Goal: Check status: Check status

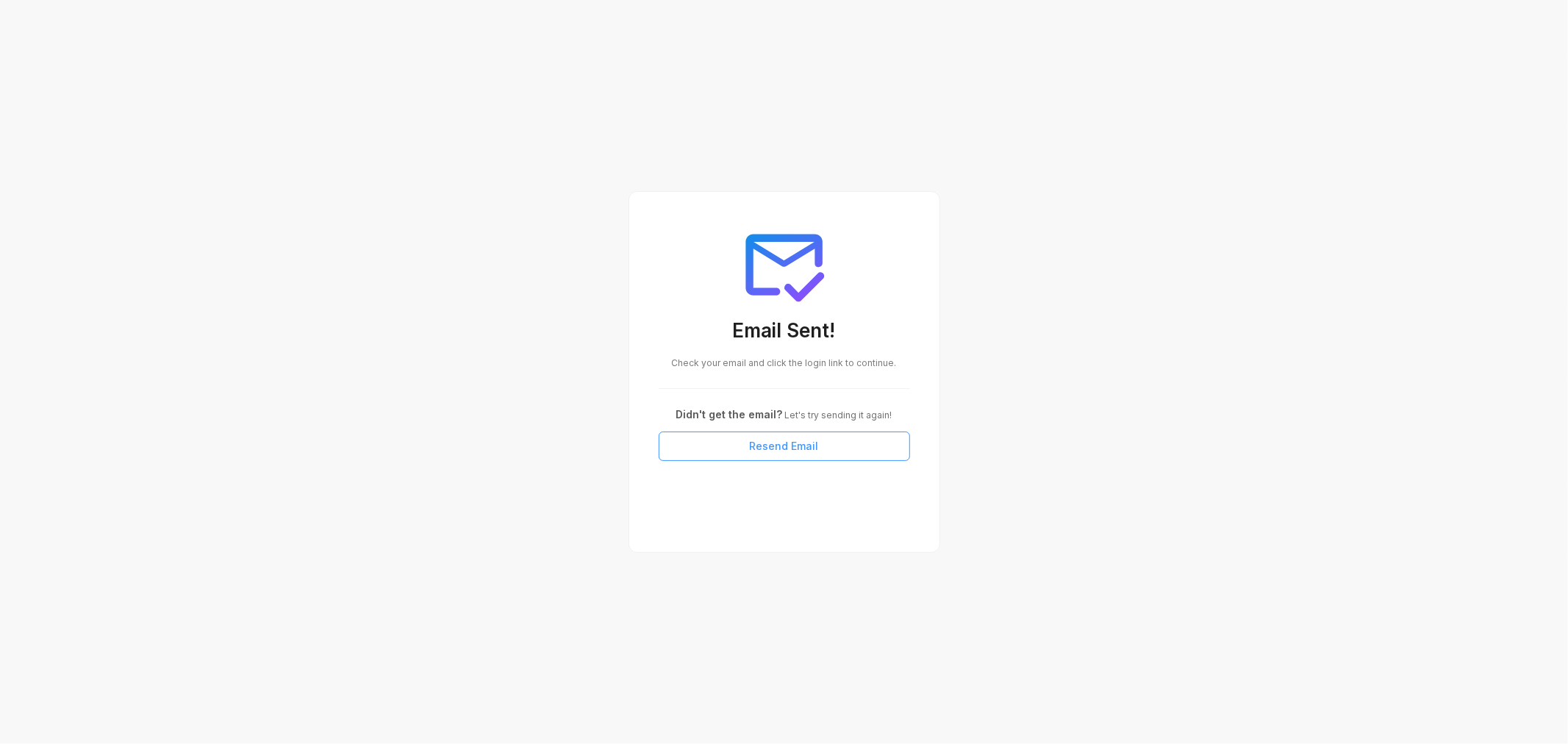
click at [772, 449] on span "Resend Email" at bounding box center [784, 447] width 69 height 16
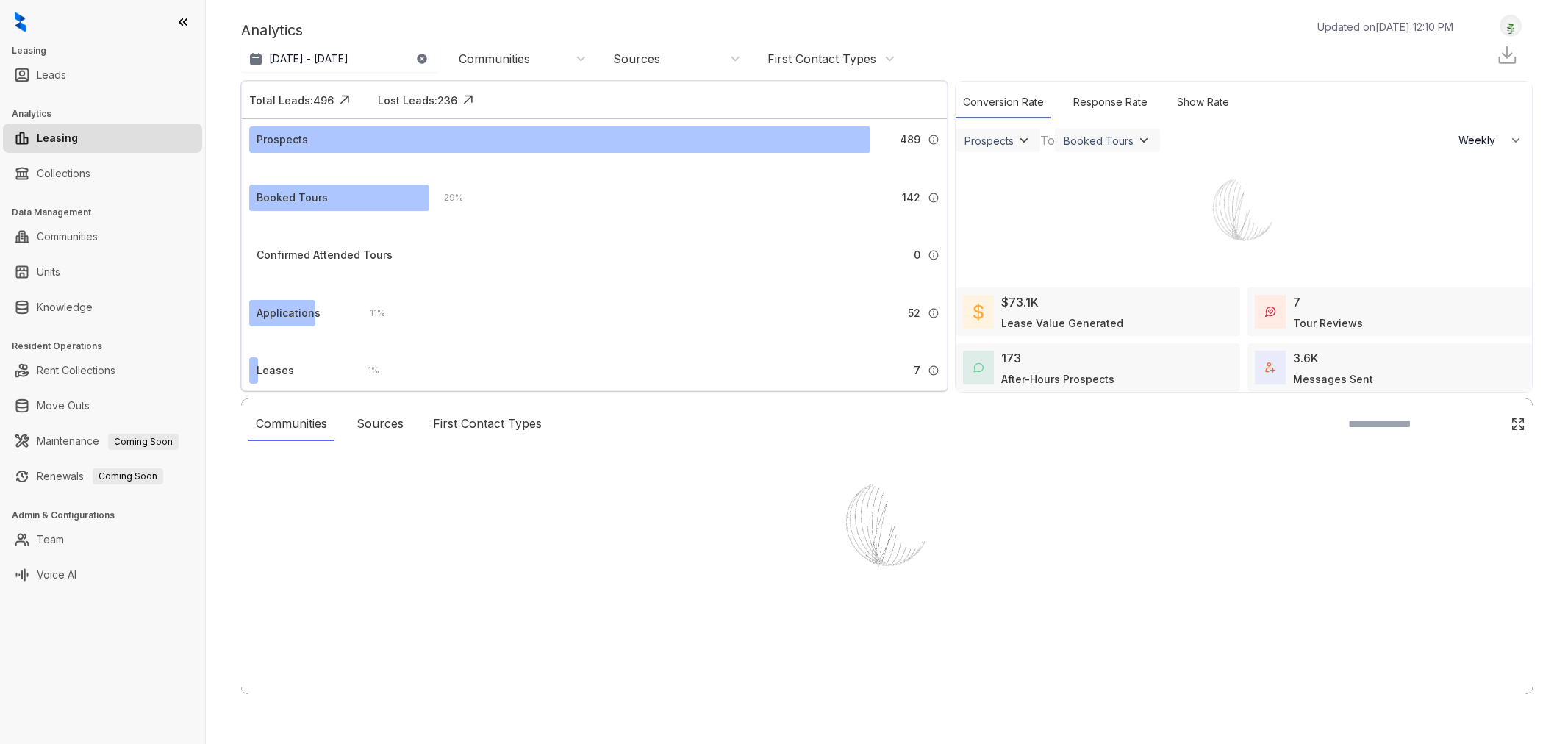
select select "******"
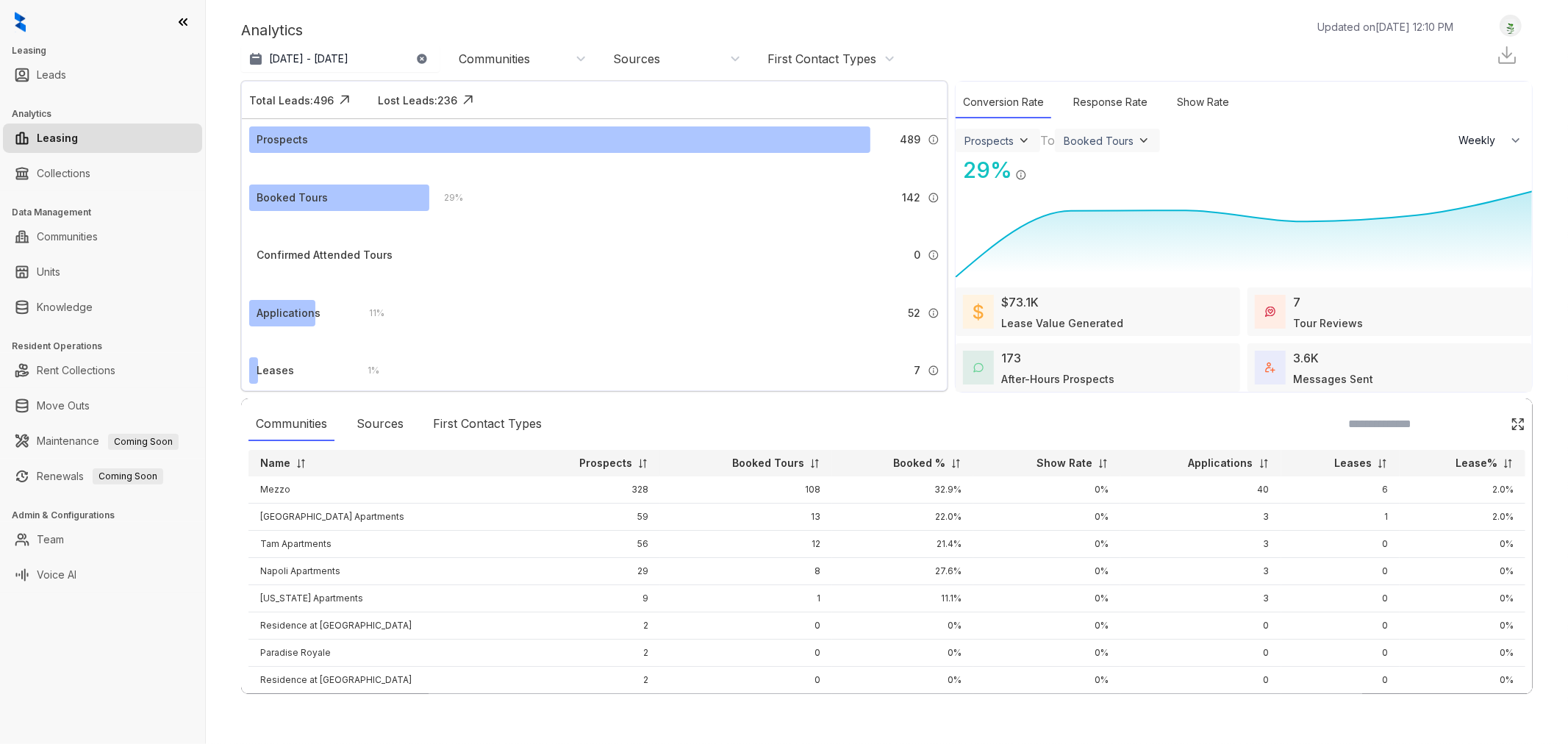
click at [422, 60] on icon "button" at bounding box center [422, 59] width 10 height 10
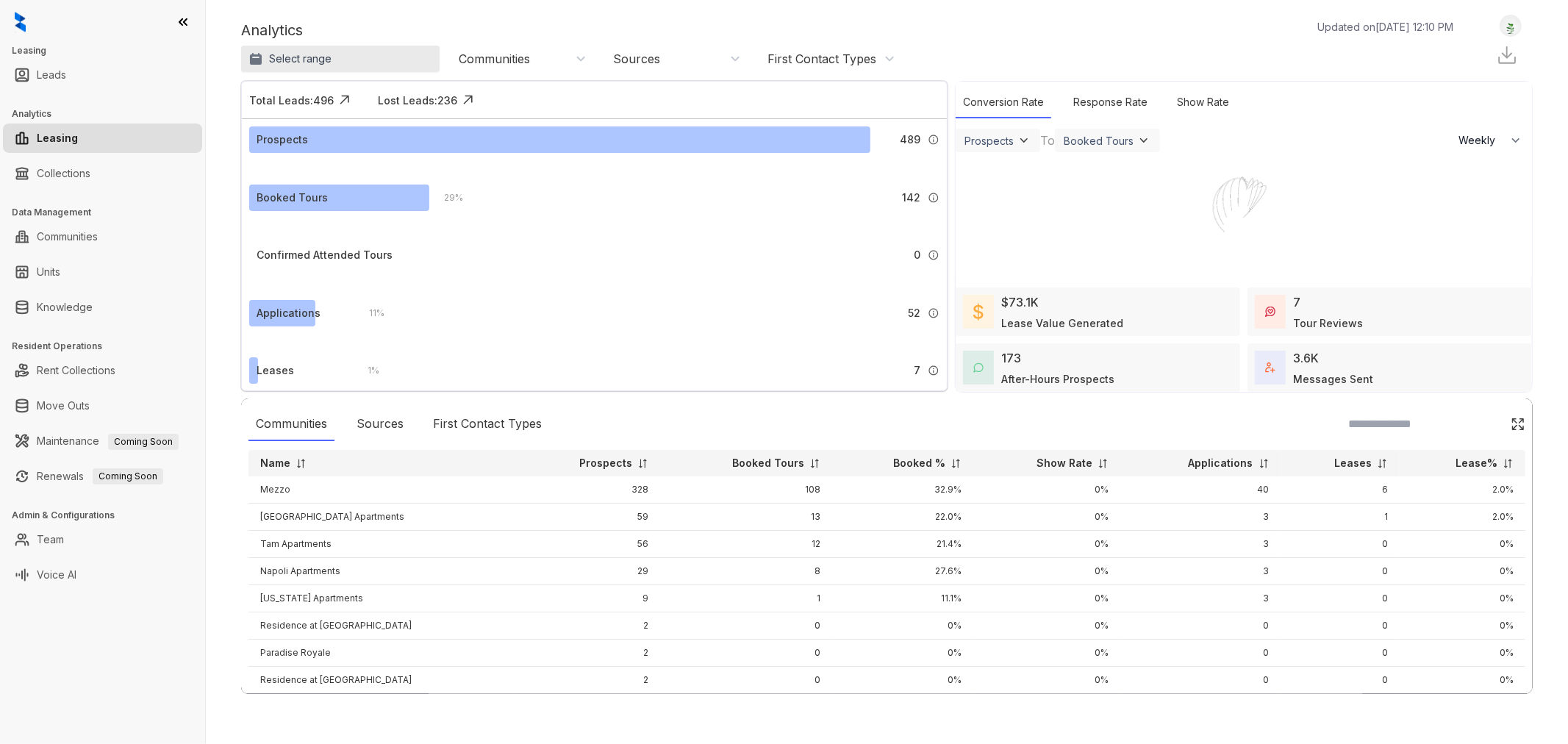
click at [366, 62] on button "Select range" at bounding box center [340, 59] width 199 height 26
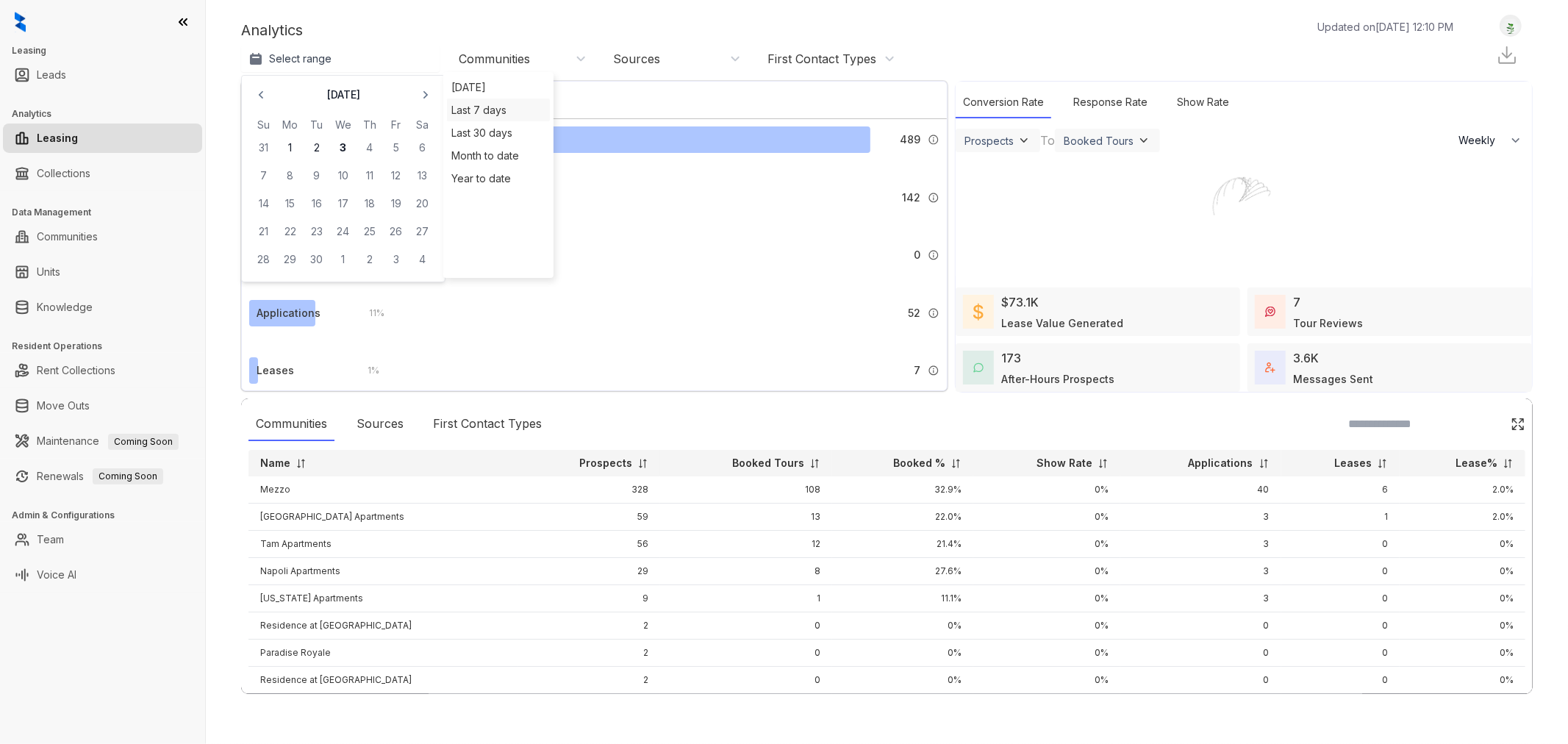
click at [481, 110] on div "Last 7 days" at bounding box center [499, 110] width 103 height 23
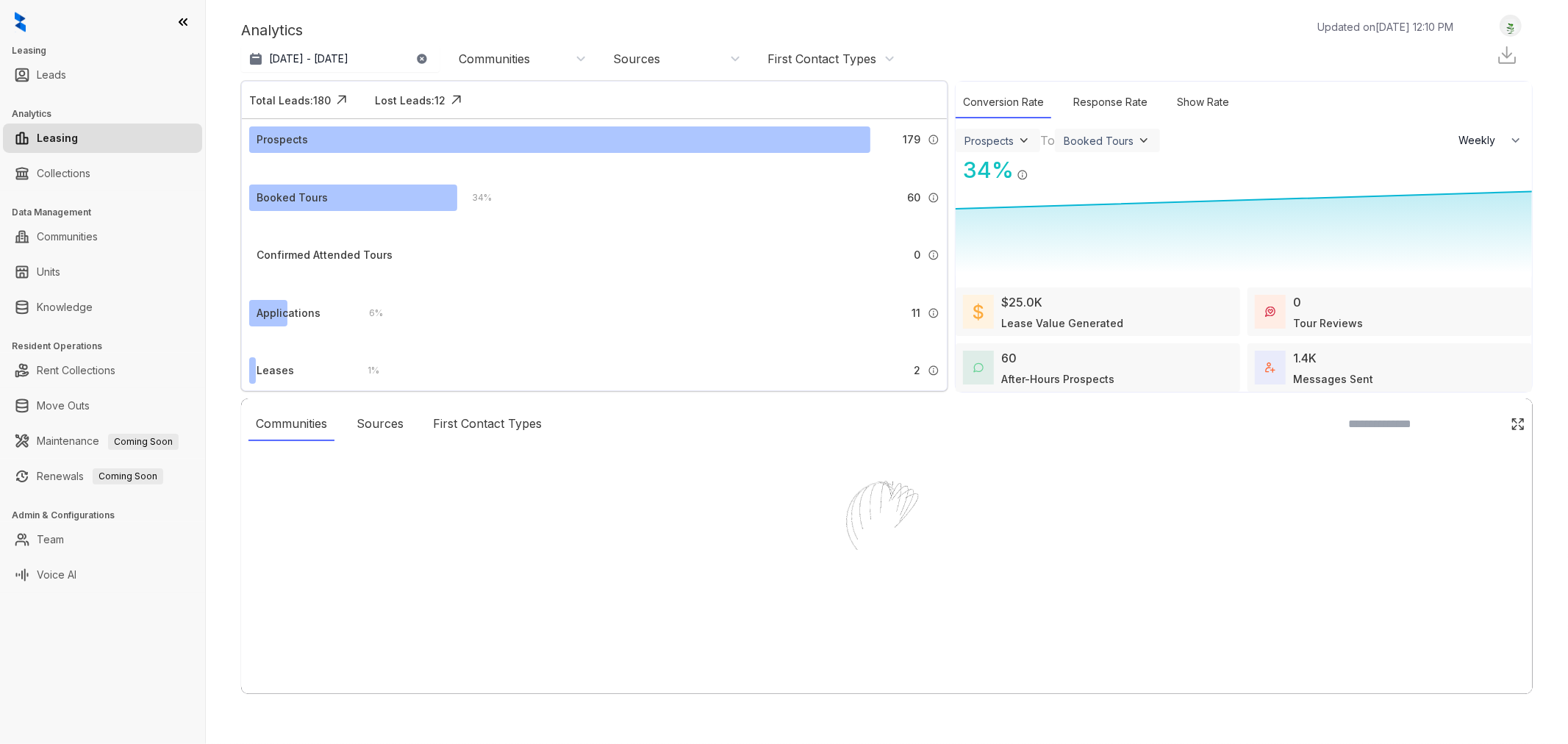
click at [557, 42] on div "Analytics Updated on [DATE] 12:10 PM Aug 28, 2025 - [DATE] [DATE] Last 7 days L…" at bounding box center [887, 44] width 1292 height 59
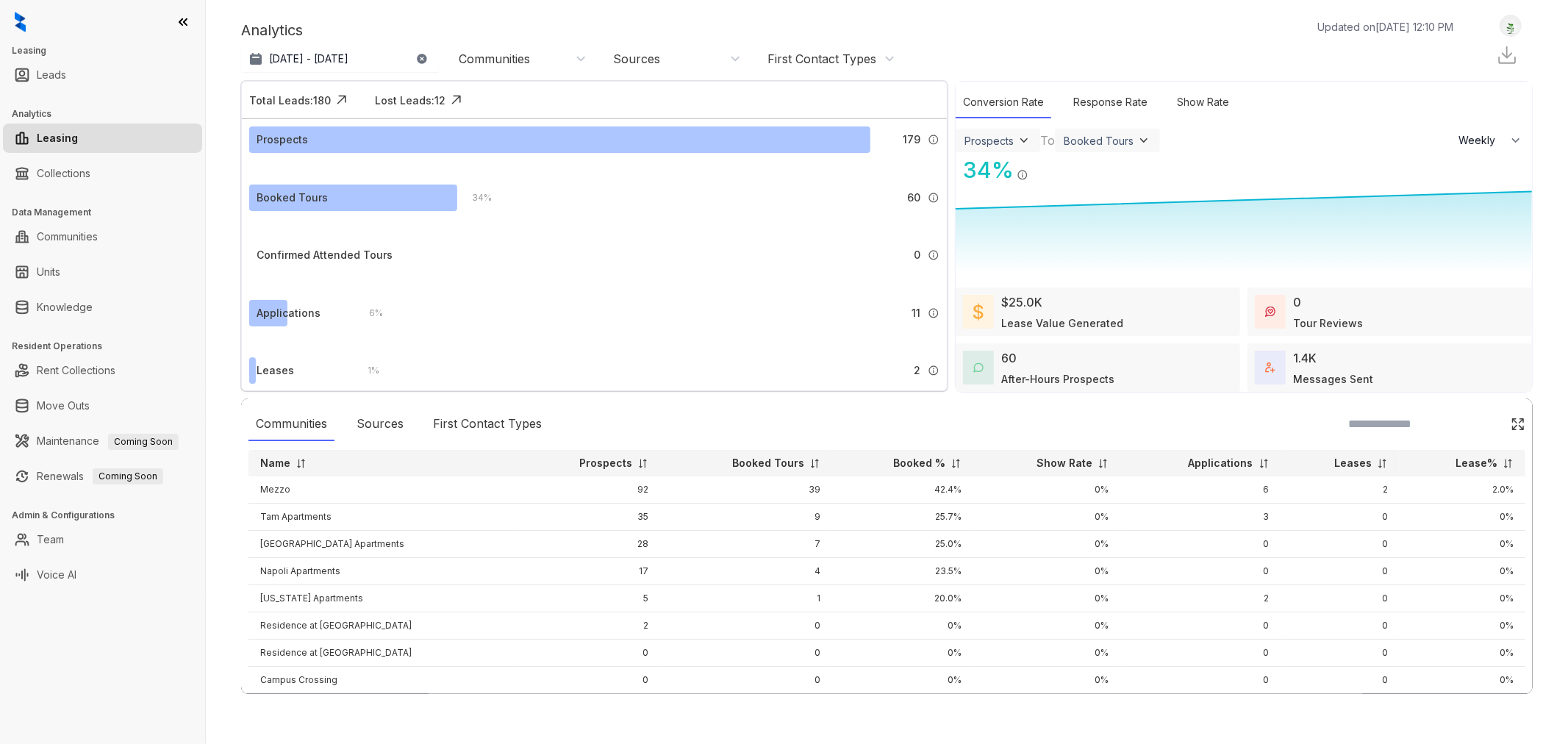
click at [556, 60] on div "Communities" at bounding box center [522, 59] width 128 height 16
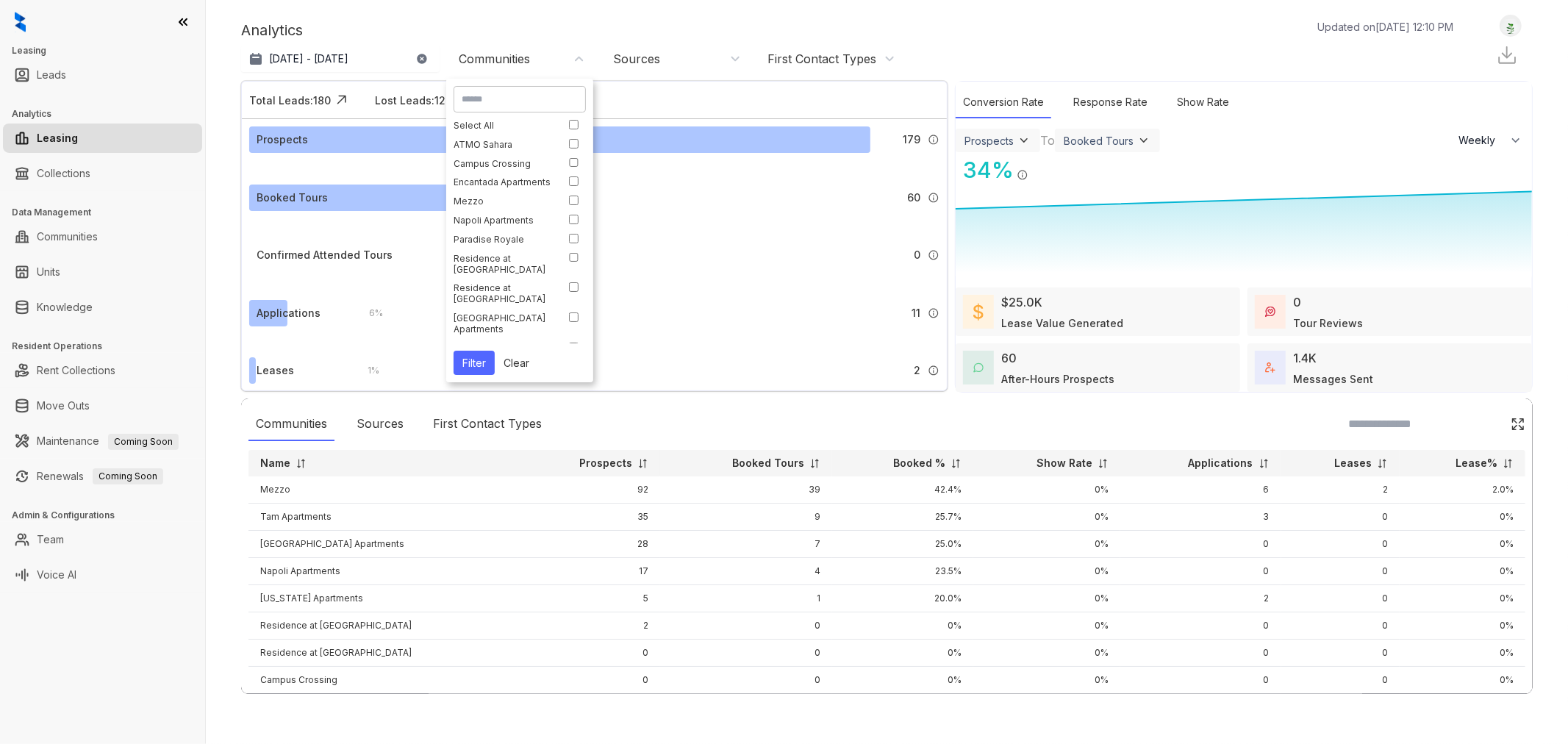
scroll to position [63, 0]
click at [529, 292] on div "Tam Apartments" at bounding box center [503, 288] width 100 height 11
click at [472, 363] on button "Filter" at bounding box center [474, 363] width 42 height 24
